Goal: Task Accomplishment & Management: Complete application form

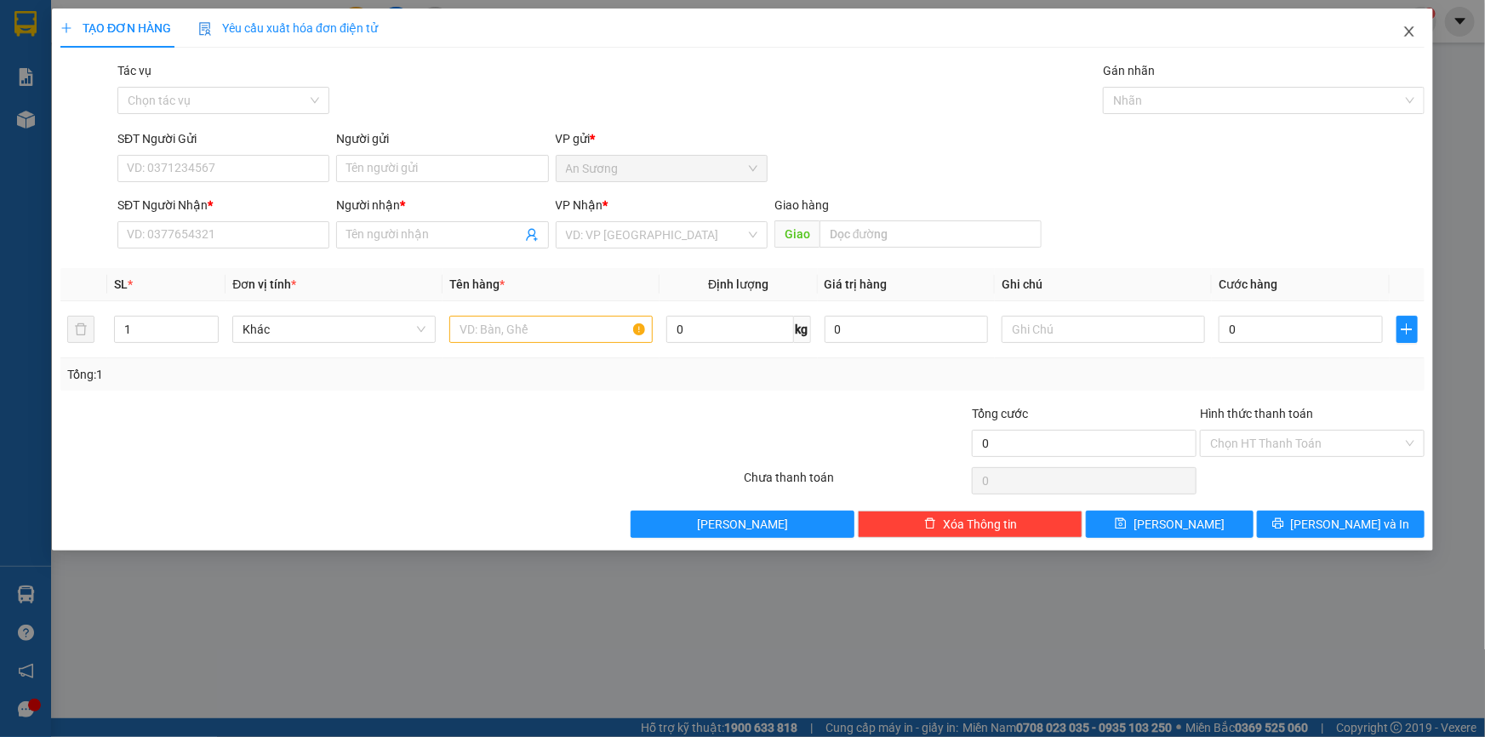
click at [1406, 35] on icon "close" at bounding box center [1408, 31] width 9 height 10
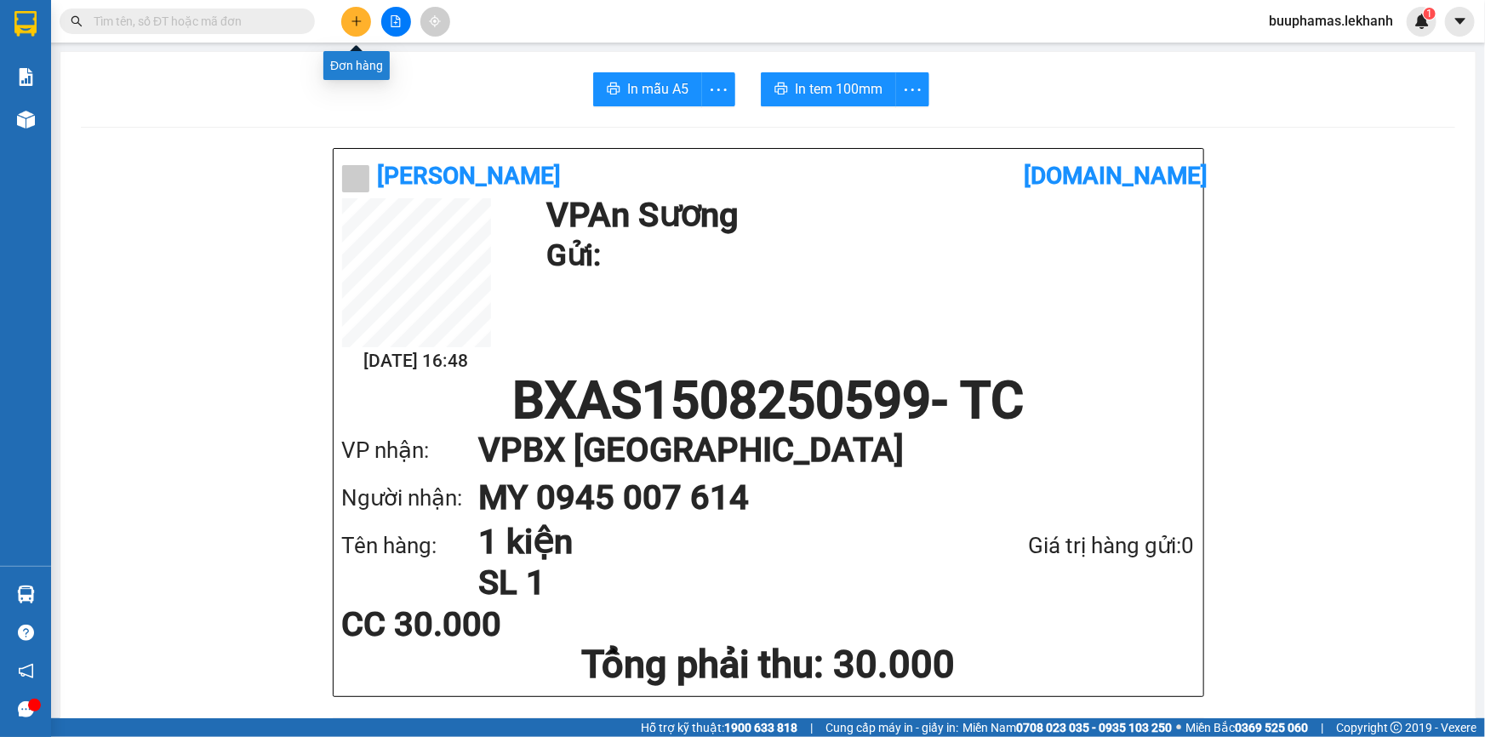
click at [355, 17] on icon "plus" at bounding box center [357, 21] width 12 height 12
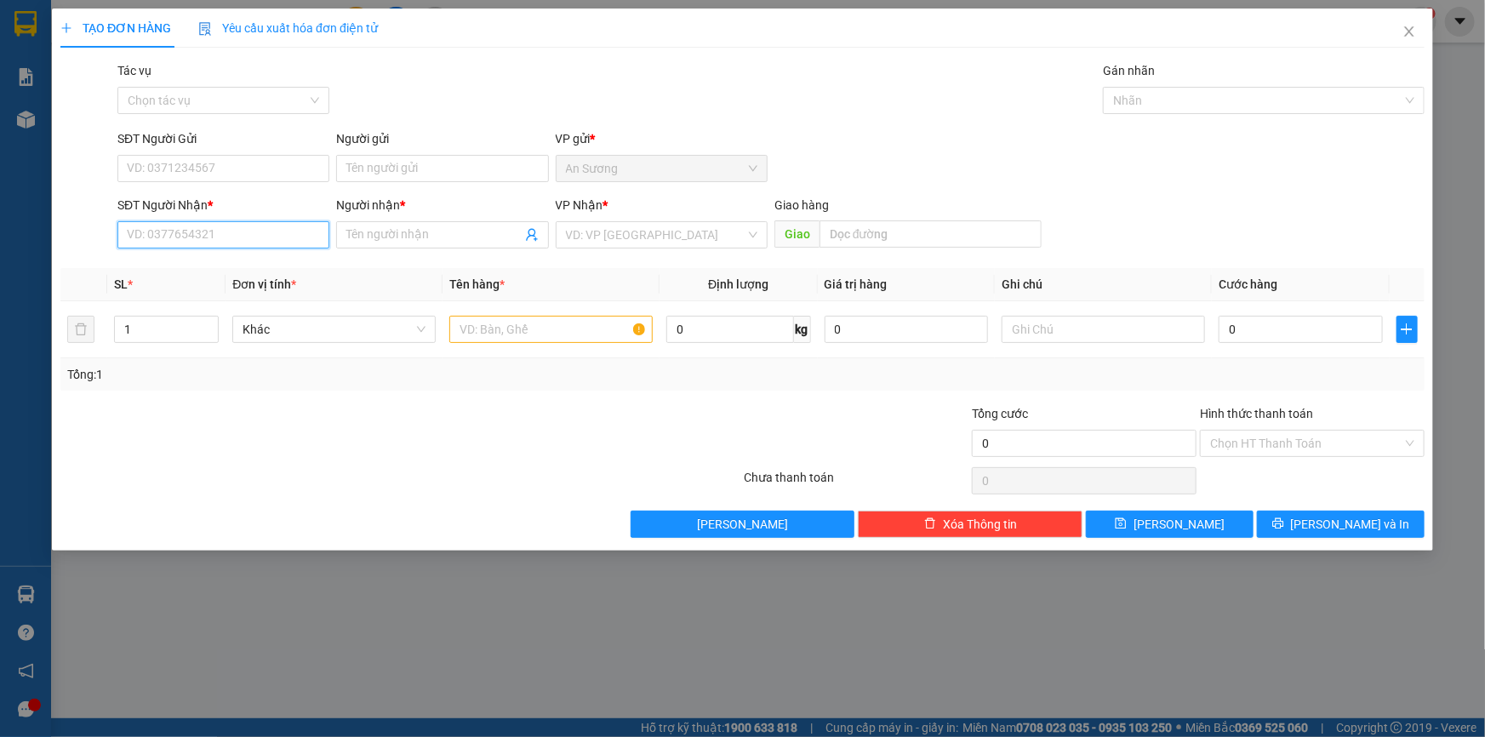
click at [242, 227] on input "SĐT Người Nhận *" at bounding box center [223, 234] width 212 height 27
click at [255, 277] on div "0918227977 - A LỄ" at bounding box center [223, 269] width 191 height 19
type input "0918227977"
type input "A LỄ"
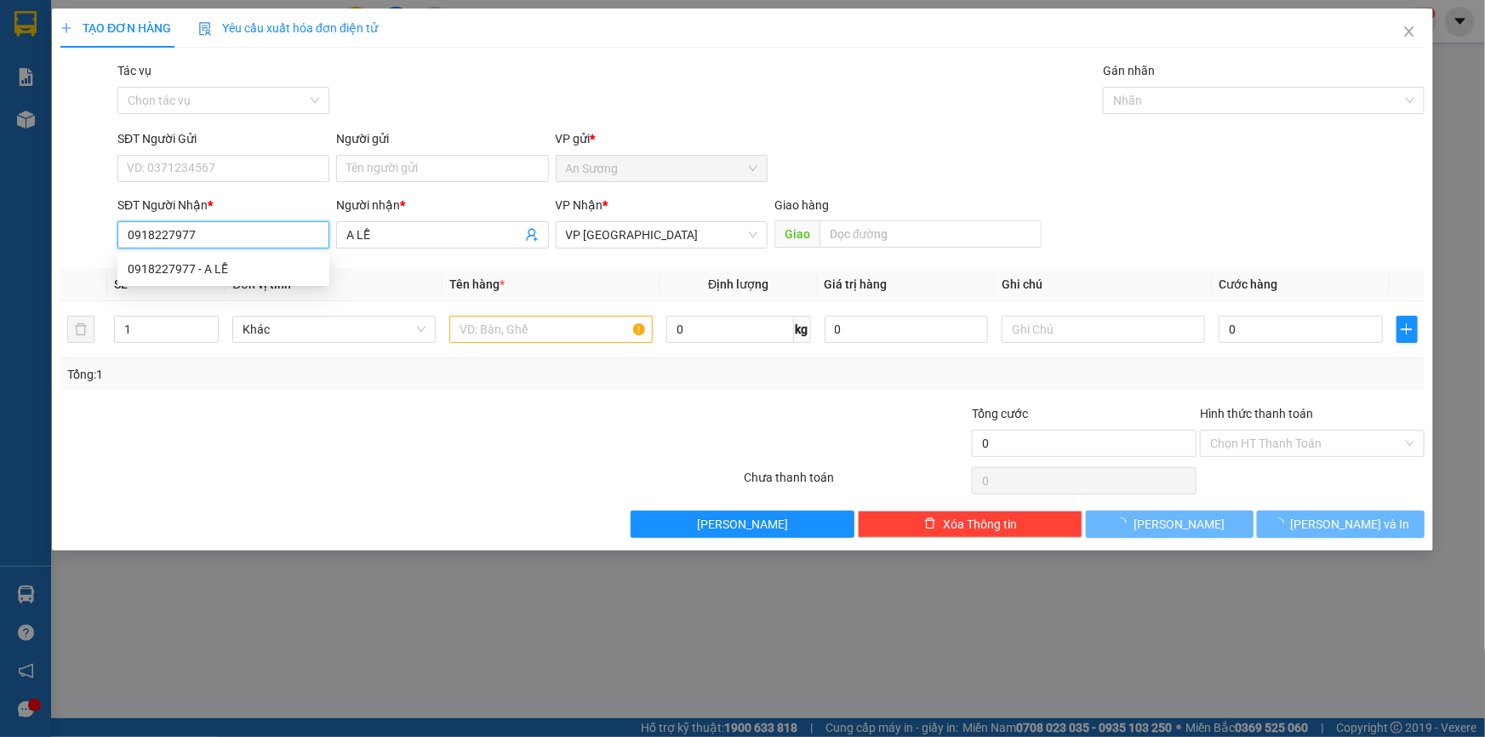
type input "40.000"
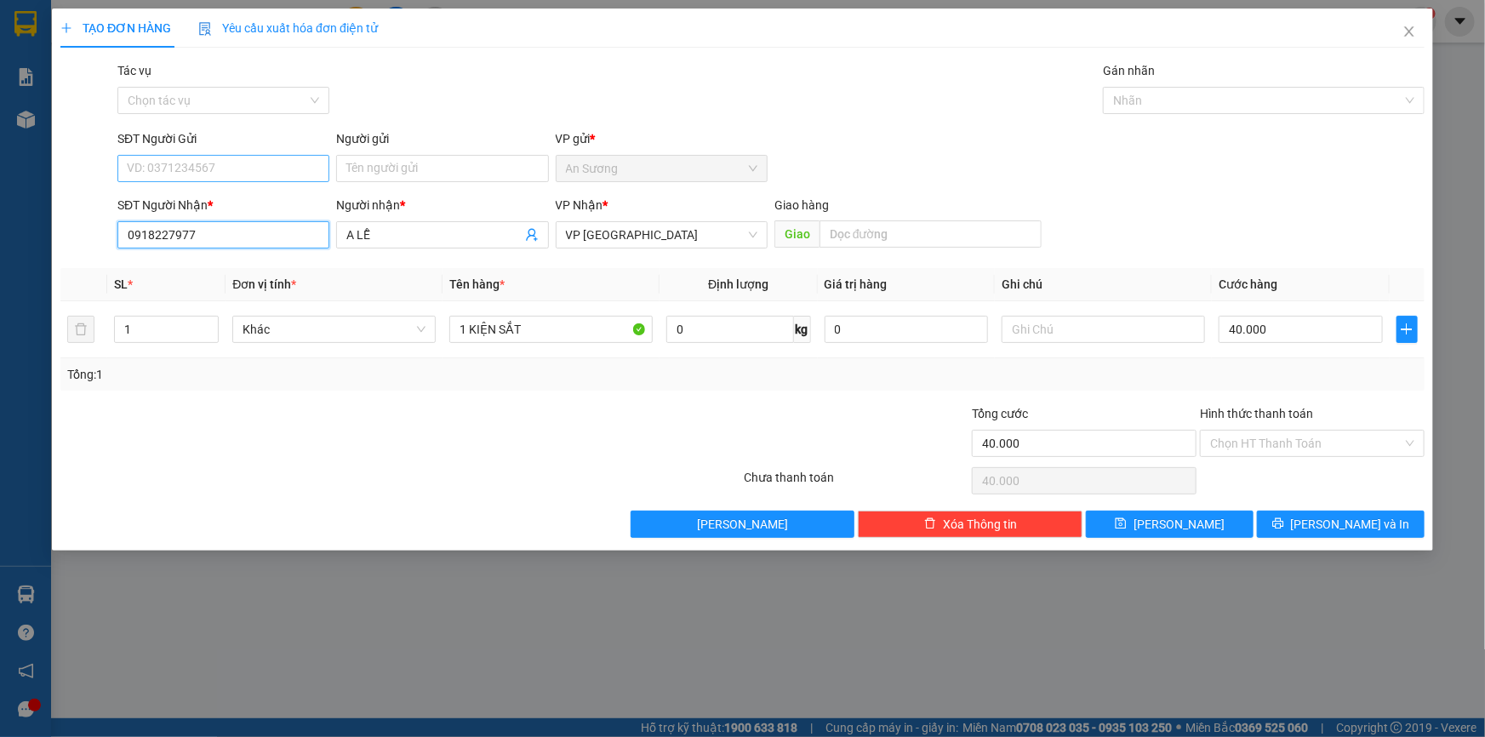
type input "0918227977"
click at [236, 170] on input "SĐT Người Gửi" at bounding box center [223, 168] width 212 height 27
type input "0975885436"
click at [385, 167] on input "Người gửi" at bounding box center [442, 168] width 212 height 27
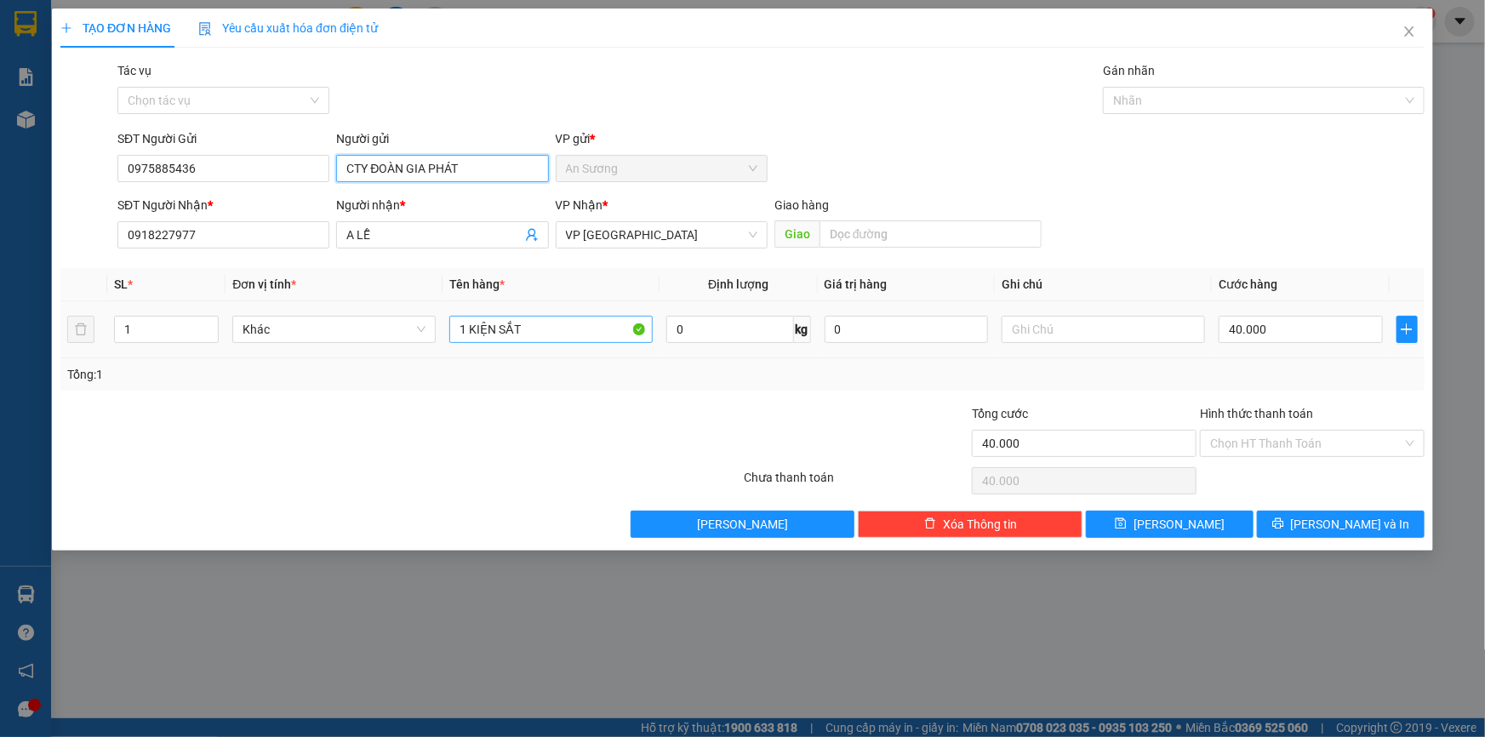
type input "CTY ĐOÀN GIA PHÁT"
click at [569, 338] on input "1 KIỆN SẮT" at bounding box center [550, 329] width 203 height 27
type input "1 KIỆN"
click at [1251, 320] on input "40.000" at bounding box center [1300, 329] width 164 height 27
type input "3"
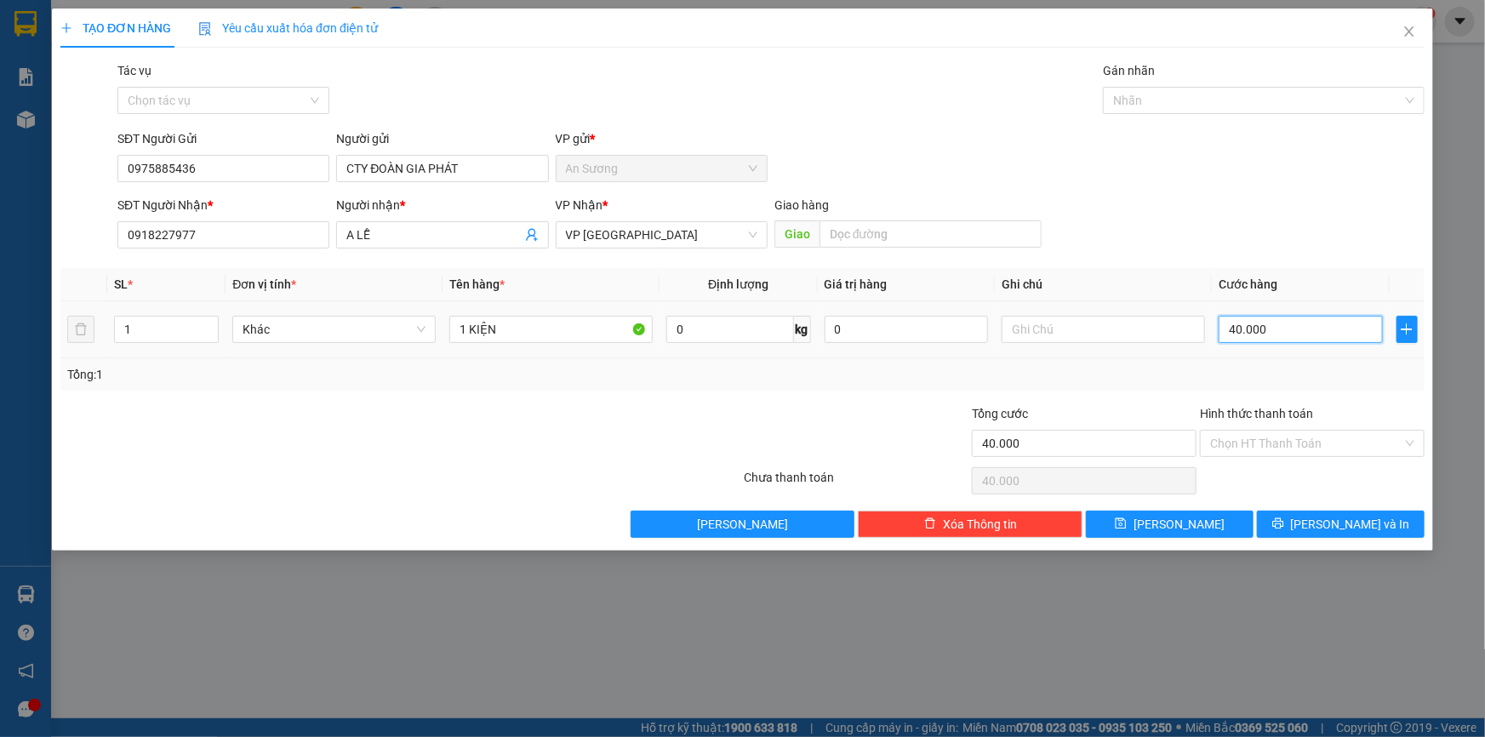
type input "3"
type input "30"
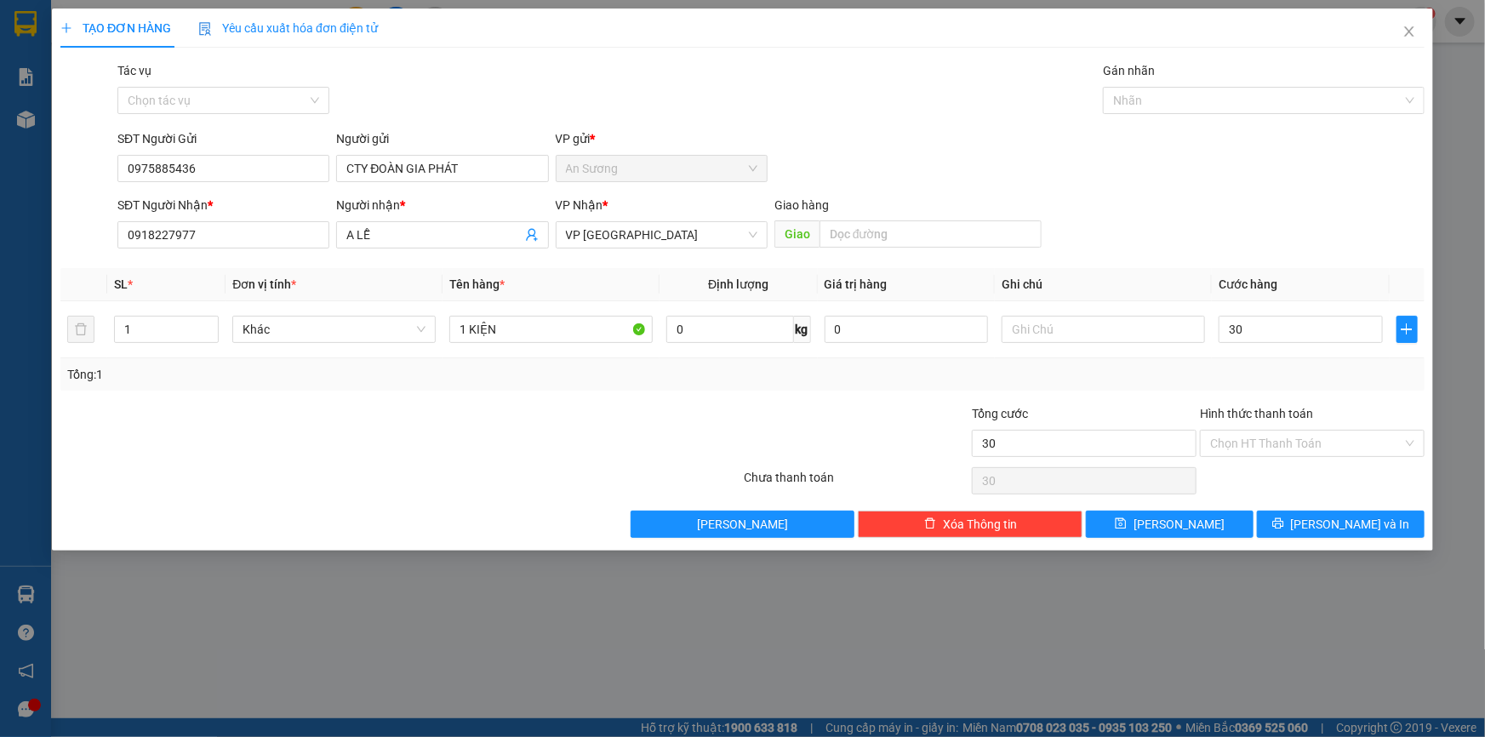
click at [1248, 364] on div "Tổng: 1" at bounding box center [742, 374] width 1364 height 32
type input "30.000"
click at [1330, 522] on span "[PERSON_NAME] và In" at bounding box center [1350, 524] width 119 height 19
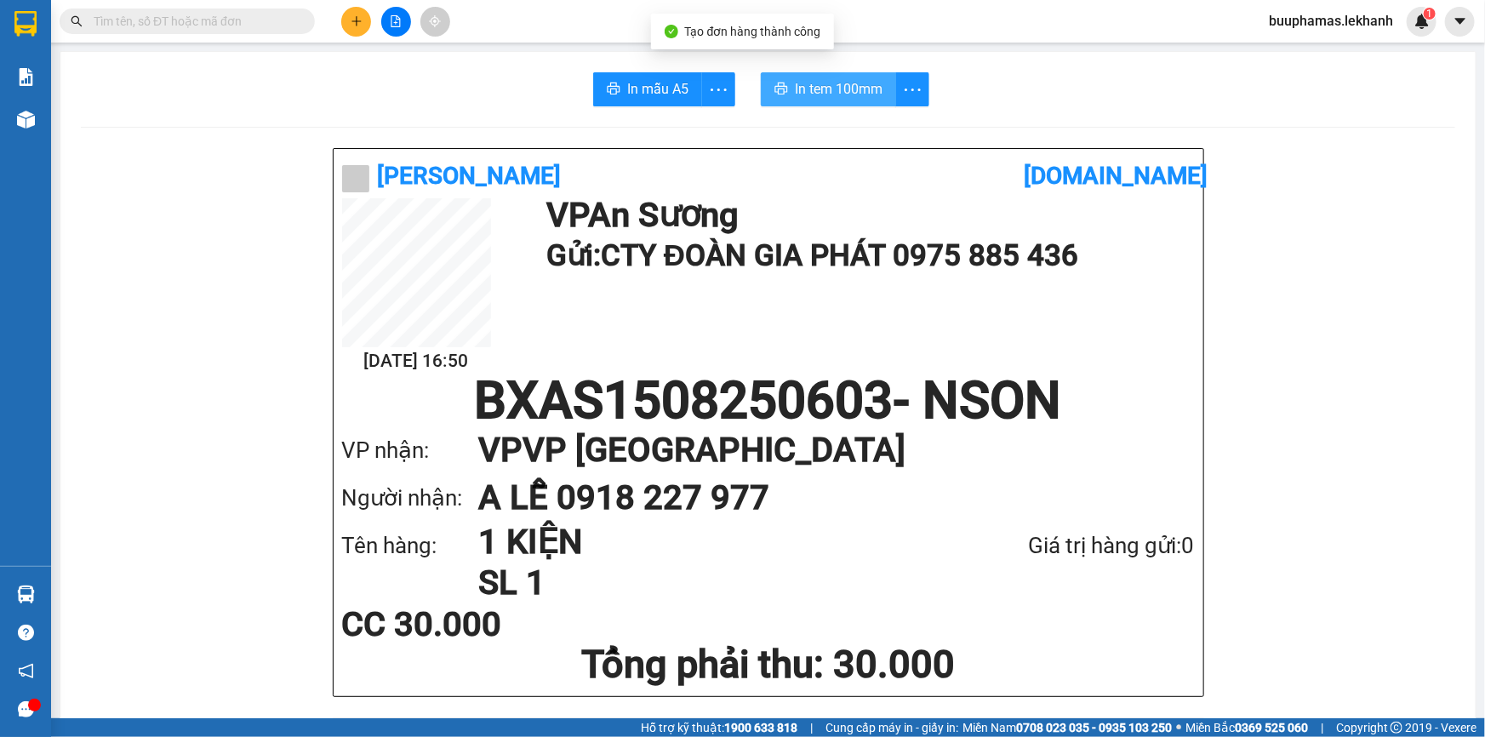
click at [840, 72] on button "In tem 100mm" at bounding box center [828, 89] width 135 height 34
click at [351, 19] on icon "plus" at bounding box center [357, 21] width 12 height 12
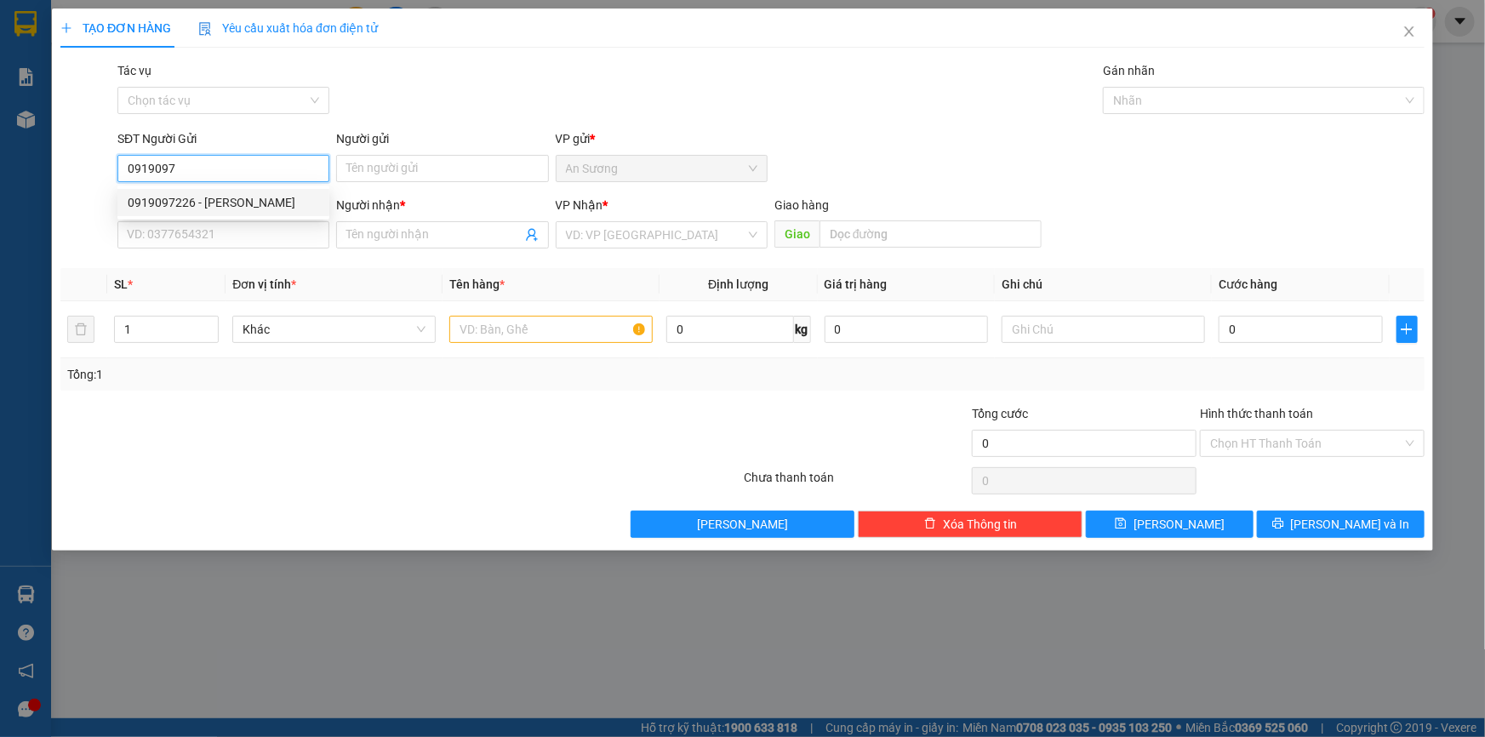
click at [246, 197] on div "0919097226 - [PERSON_NAME]" at bounding box center [223, 202] width 191 height 19
type input "0919097226"
type input "[PERSON_NAME]"
type input "0902322633"
type input "HƯNG"
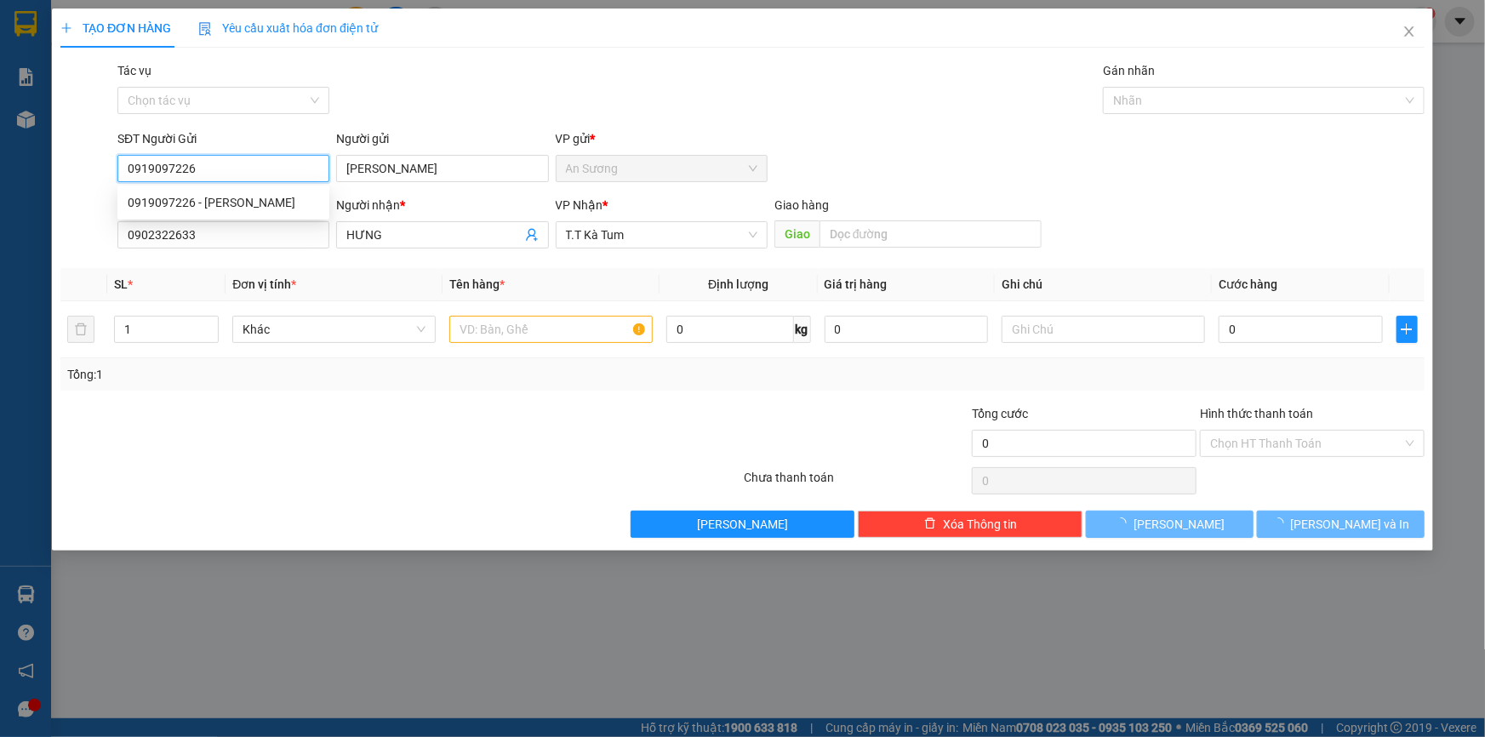
type input "30.000"
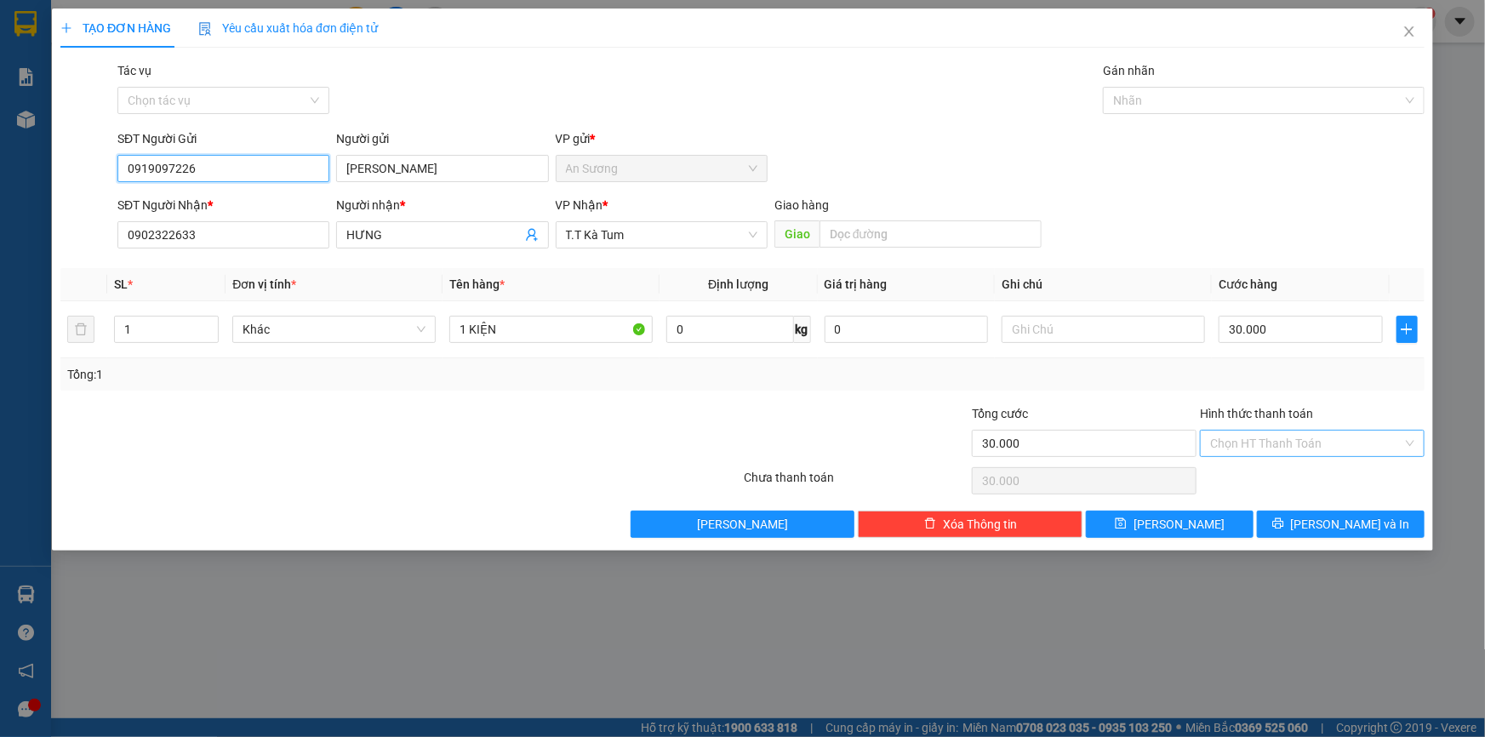
type input "0919097226"
click at [1252, 443] on input "Hình thức thanh toán" at bounding box center [1306, 444] width 192 height 26
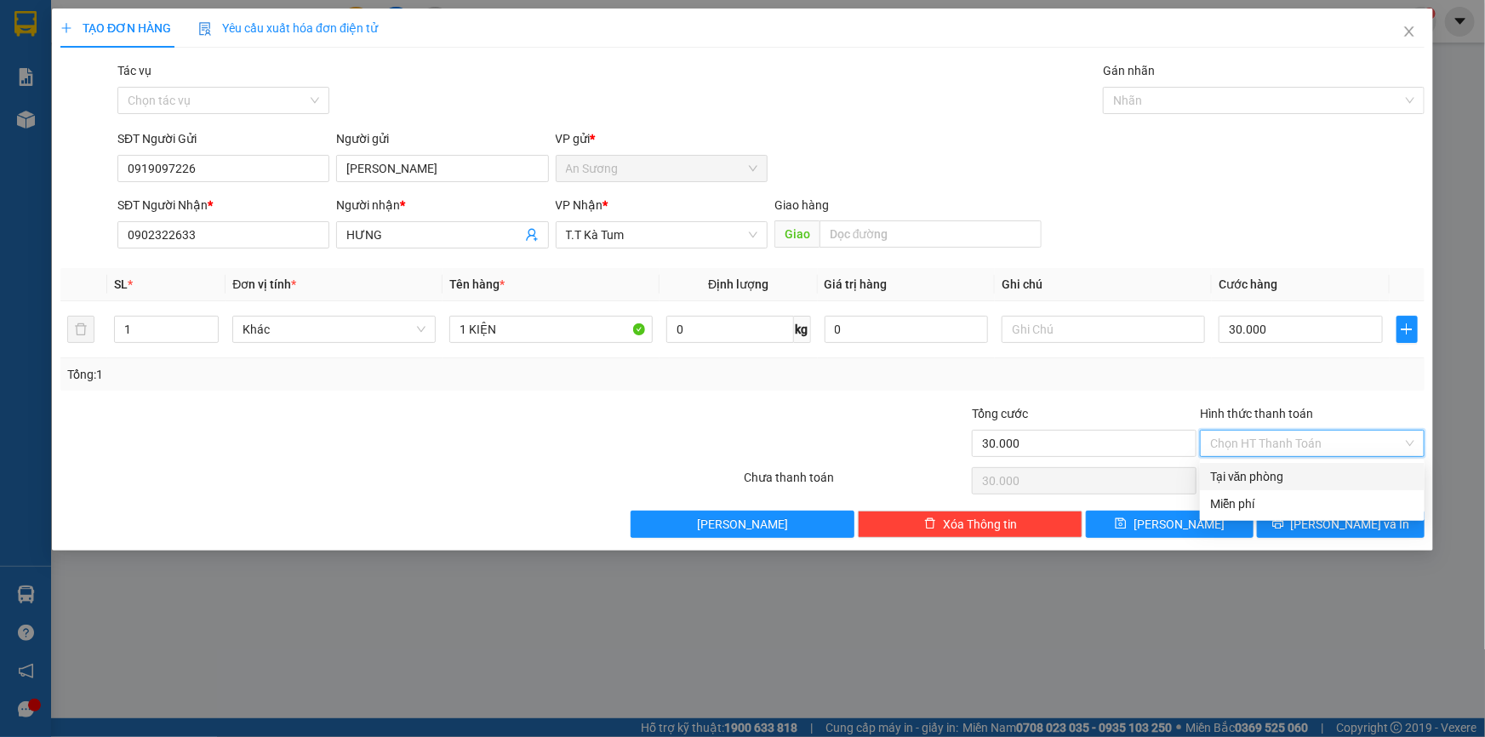
drag, startPoint x: 1245, startPoint y: 476, endPoint x: 1277, endPoint y: 485, distance: 33.4
click at [1245, 476] on div "Tại văn phòng" at bounding box center [1312, 476] width 204 height 19
type input "0"
click at [1326, 520] on span "[PERSON_NAME] và In" at bounding box center [1350, 524] width 119 height 19
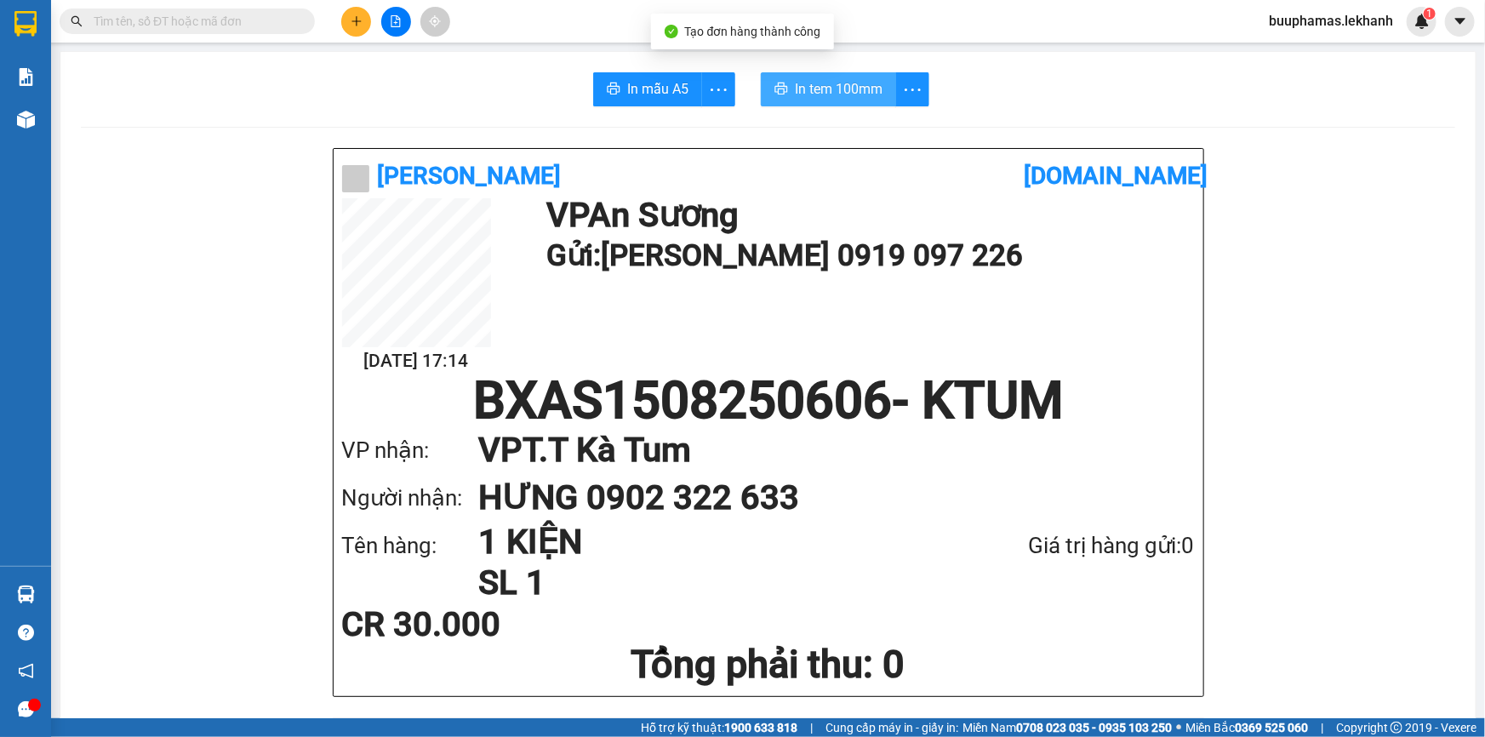
click at [855, 83] on span "In tem 100mm" at bounding box center [839, 88] width 88 height 21
